Goal: Task Accomplishment & Management: Use online tool/utility

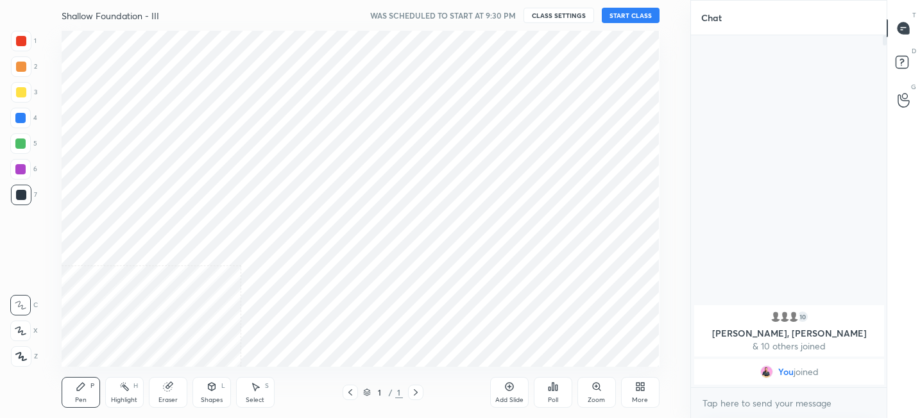
scroll to position [63811, 63508]
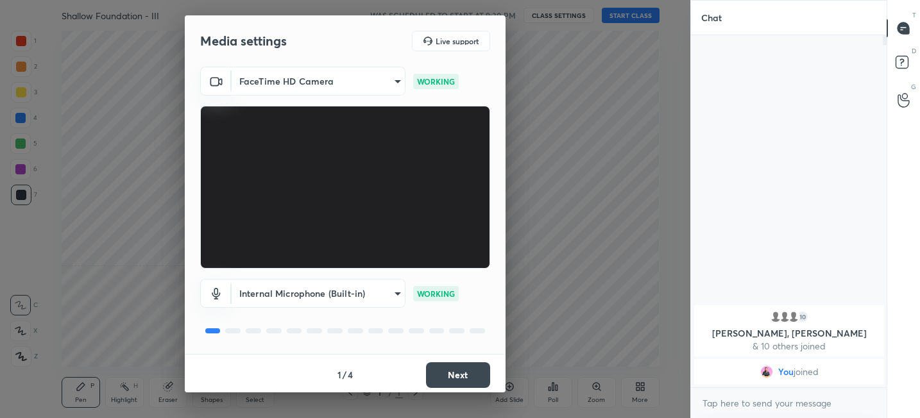
click at [443, 371] on button "Next" at bounding box center [458, 375] width 64 height 26
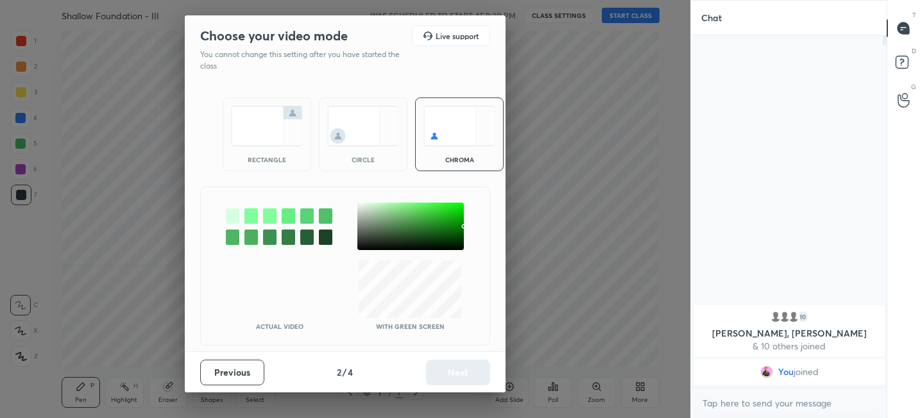
click at [264, 151] on div "rectangle" at bounding box center [267, 135] width 89 height 74
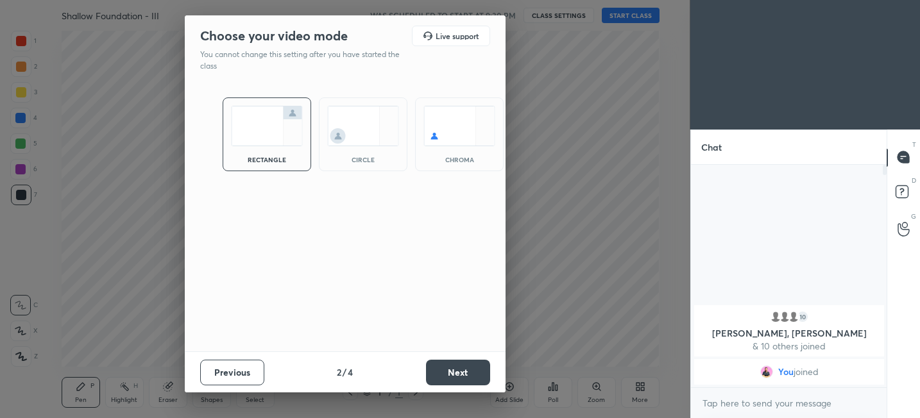
click at [466, 386] on div "Previous 2 / 4 Next" at bounding box center [345, 372] width 321 height 41
click at [466, 374] on button "Next" at bounding box center [458, 373] width 64 height 26
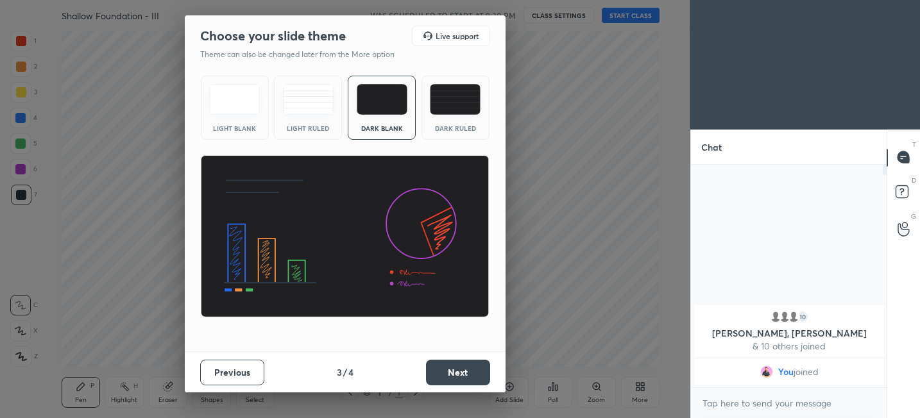
click at [466, 374] on button "Next" at bounding box center [458, 373] width 64 height 26
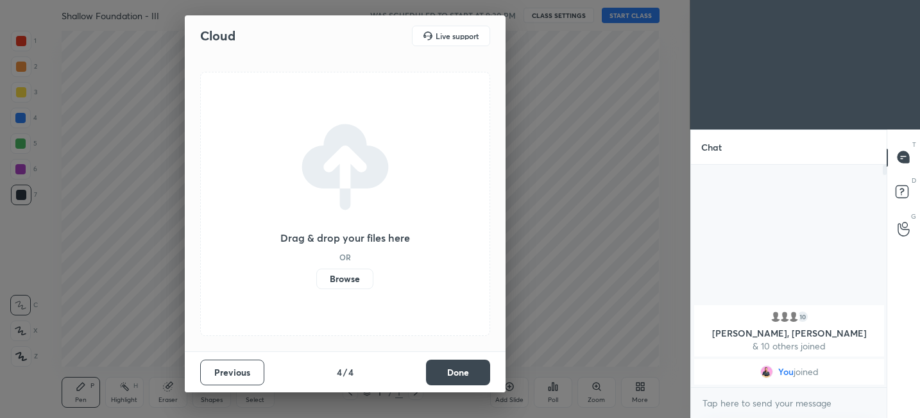
click at [466, 374] on button "Done" at bounding box center [458, 373] width 64 height 26
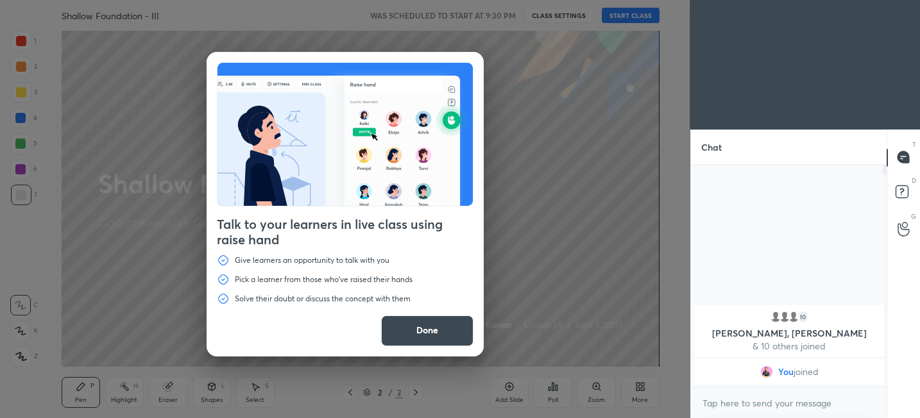
click at [421, 327] on button "Done" at bounding box center [427, 331] width 92 height 31
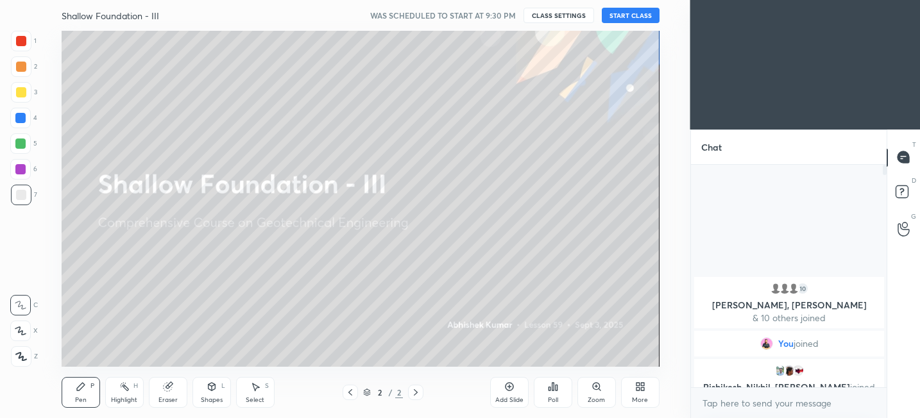
click at [639, 15] on button "START CLASS" at bounding box center [631, 15] width 58 height 15
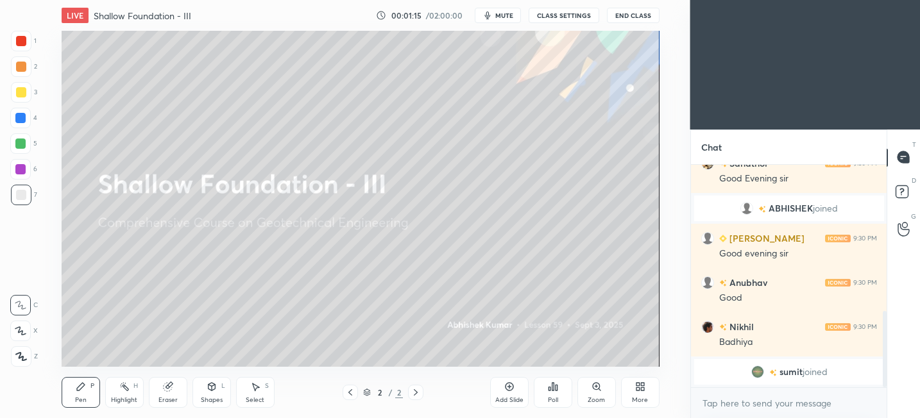
scroll to position [427, 0]
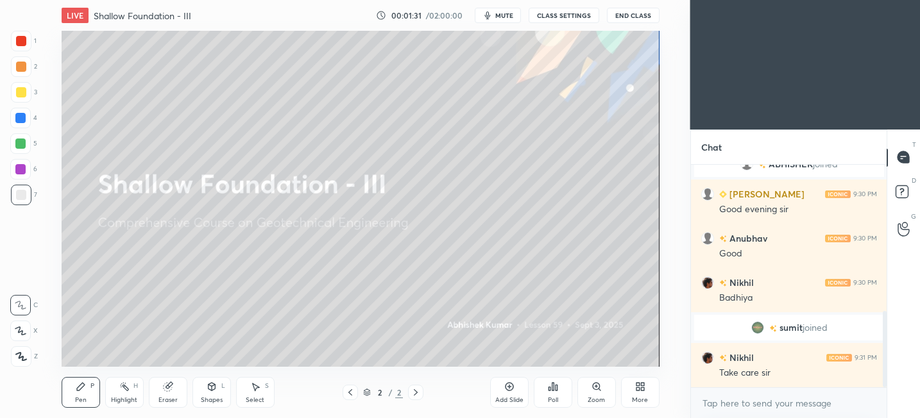
click at [649, 17] on button "End Class" at bounding box center [633, 15] width 53 height 15
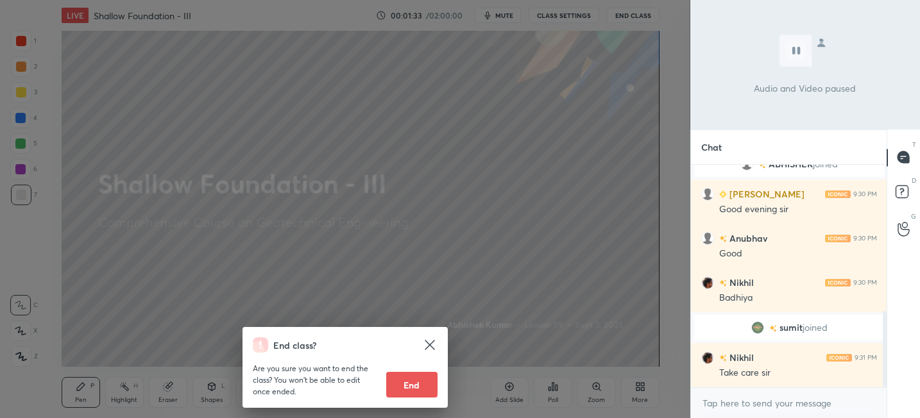
click at [407, 384] on button "End" at bounding box center [411, 385] width 51 height 26
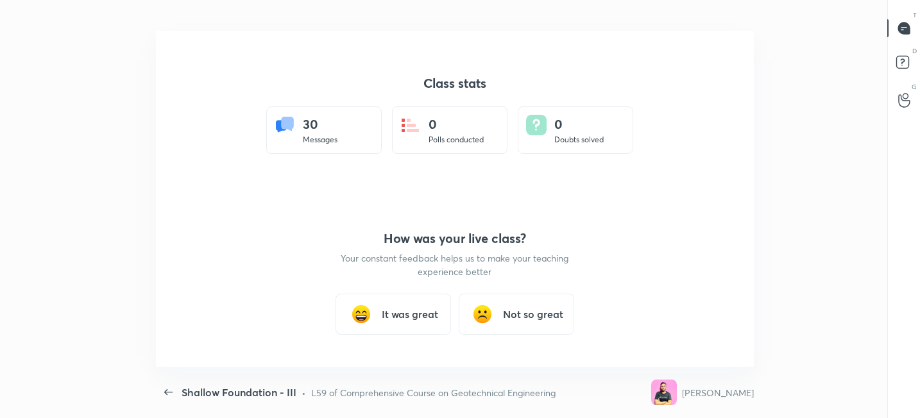
scroll to position [0, 0]
type textarea "x"
